Goal: Information Seeking & Learning: Learn about a topic

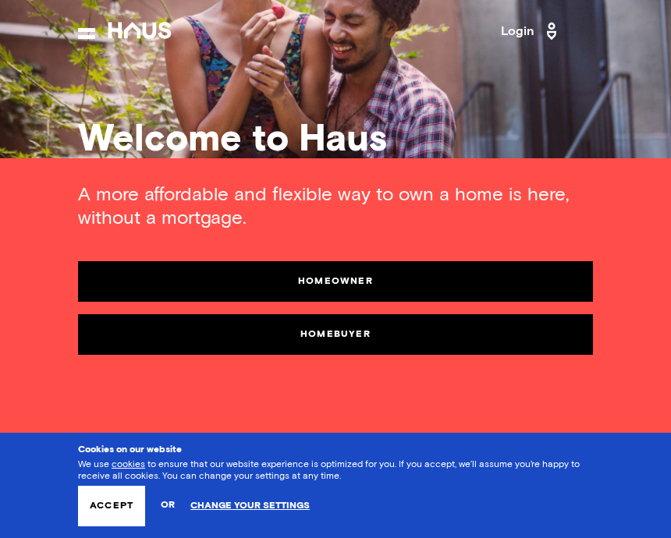
click at [102, 508] on button "Accept" at bounding box center [111, 506] width 67 height 41
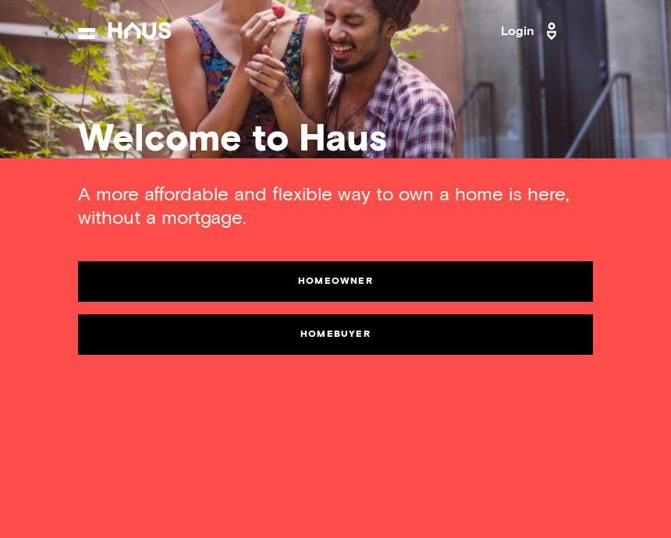
click at [342, 331] on link "Homebuyer" at bounding box center [335, 334] width 515 height 41
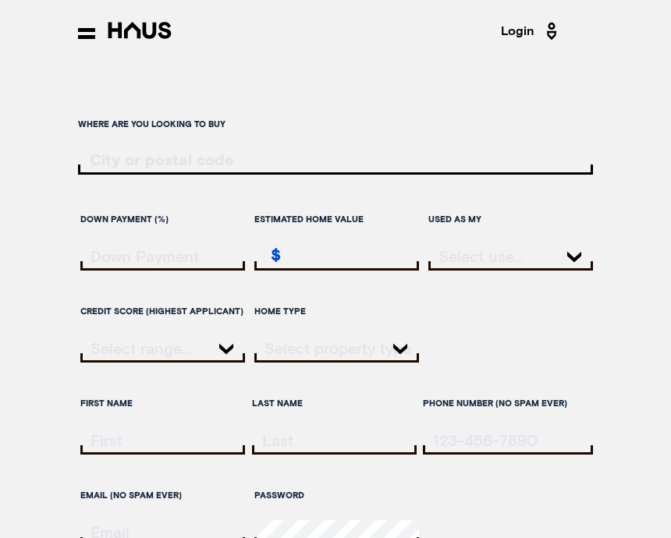
click at [143, 153] on input "ratesLocationInput" at bounding box center [335, 160] width 515 height 17
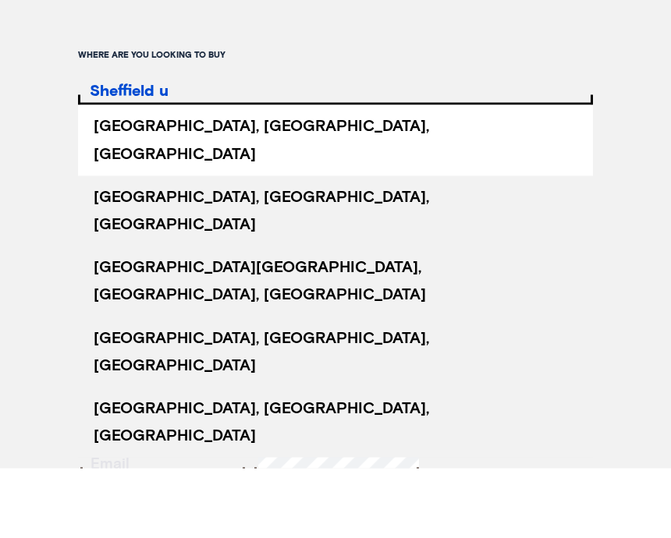
type input "Sheffield [GEOGRAPHIC_DATA]"
